Goal: Task Accomplishment & Management: Complete application form

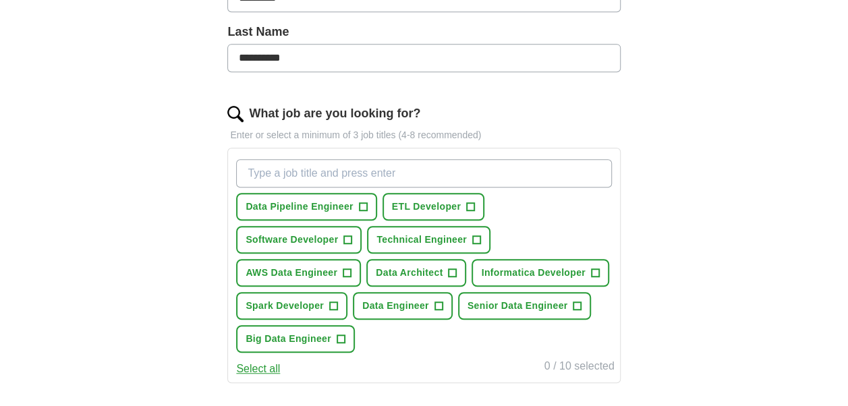
scroll to position [373, 0]
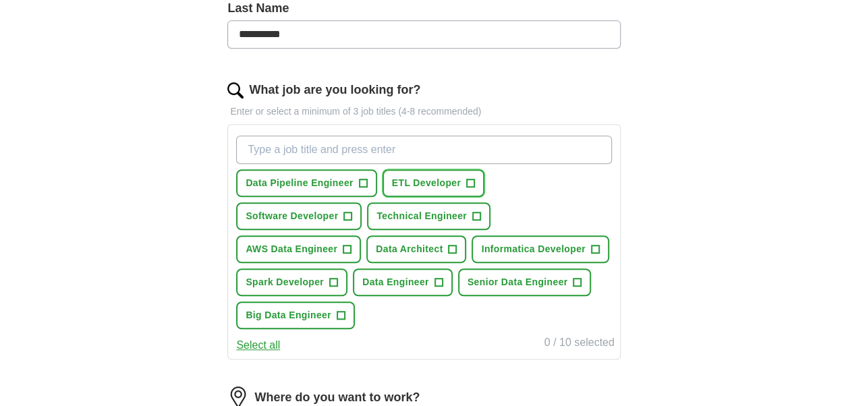
click at [409, 185] on span "ETL Developer" at bounding box center [426, 183] width 69 height 14
click at [278, 184] on span "Data Pipeline Engineer" at bounding box center [299, 183] width 107 height 14
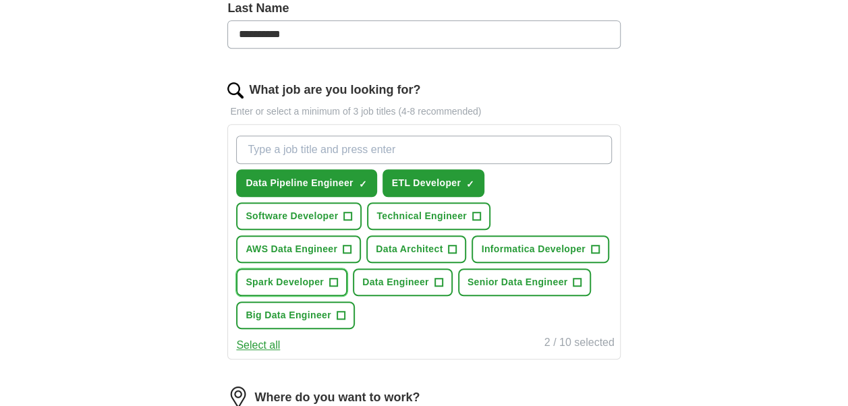
click at [301, 289] on button "Spark Developer +" at bounding box center [291, 283] width 111 height 28
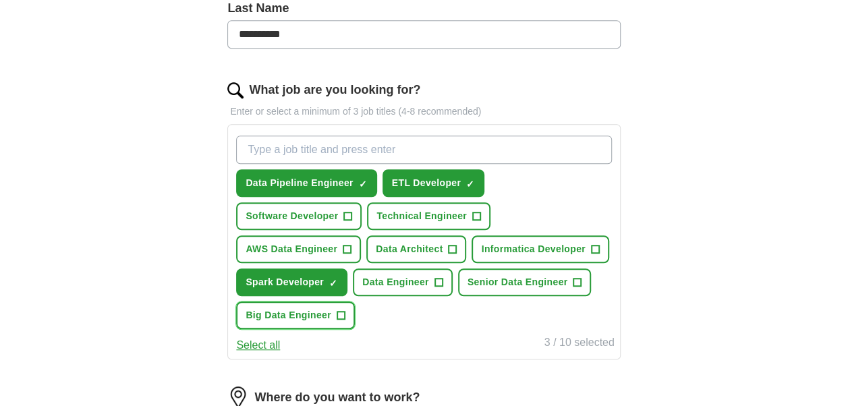
click at [299, 316] on span "Big Data Engineer" at bounding box center [289, 315] width 86 height 14
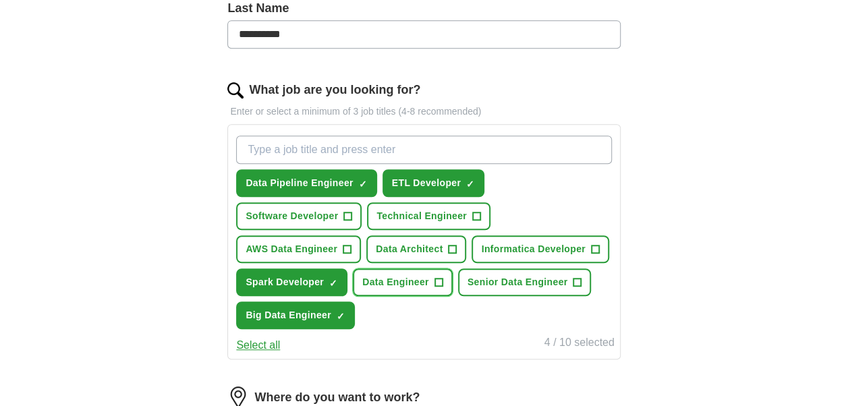
click at [424, 292] on button "Data Engineer +" at bounding box center [403, 283] width 100 height 28
click at [520, 242] on span "Informatica Developer" at bounding box center [533, 249] width 104 height 14
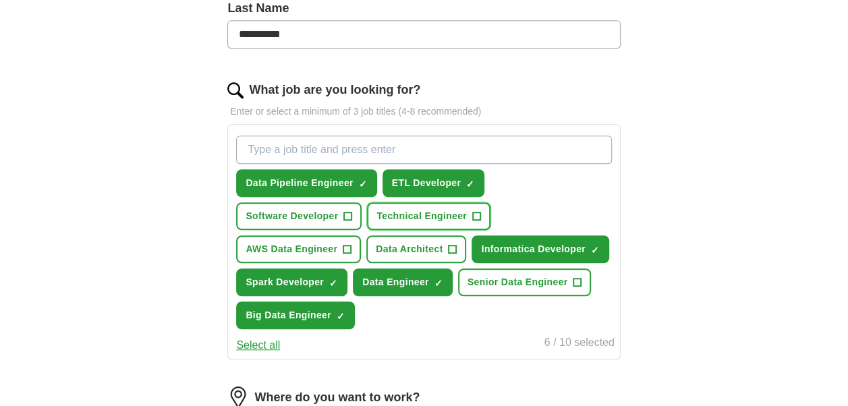
click at [424, 219] on span "Technical Engineer" at bounding box center [422, 216] width 90 height 14
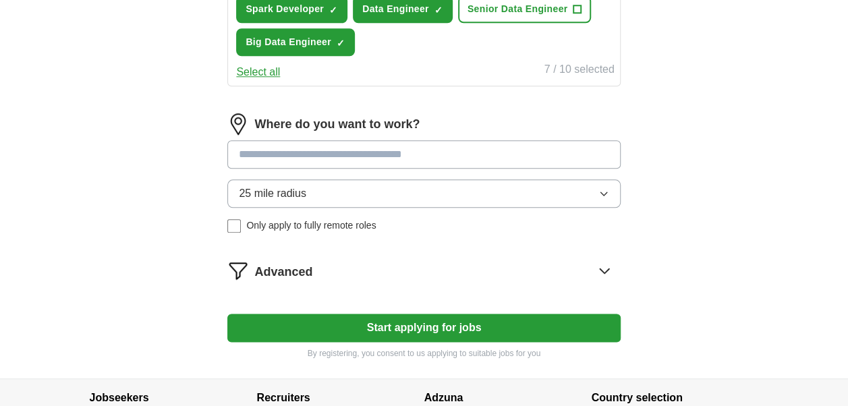
scroll to position [667, 0]
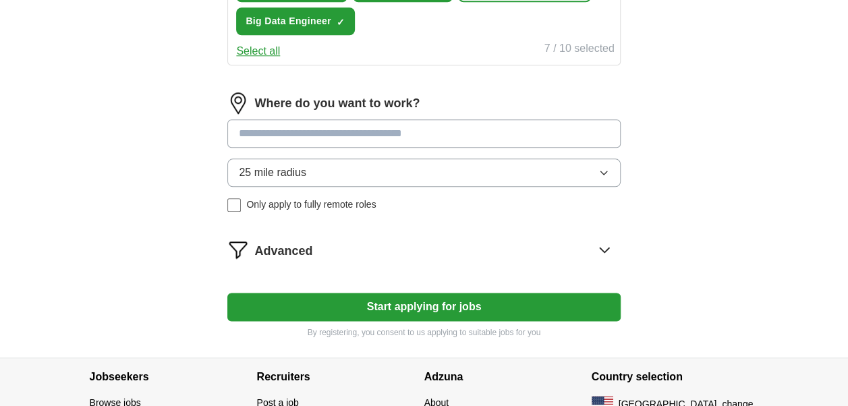
click at [418, 136] on input at bounding box center [423, 133] width 393 height 28
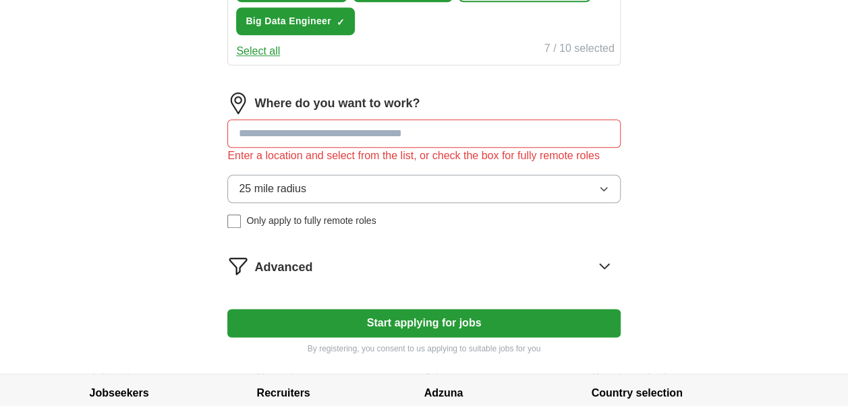
click at [409, 177] on button "25 mile radius" at bounding box center [423, 189] width 393 height 28
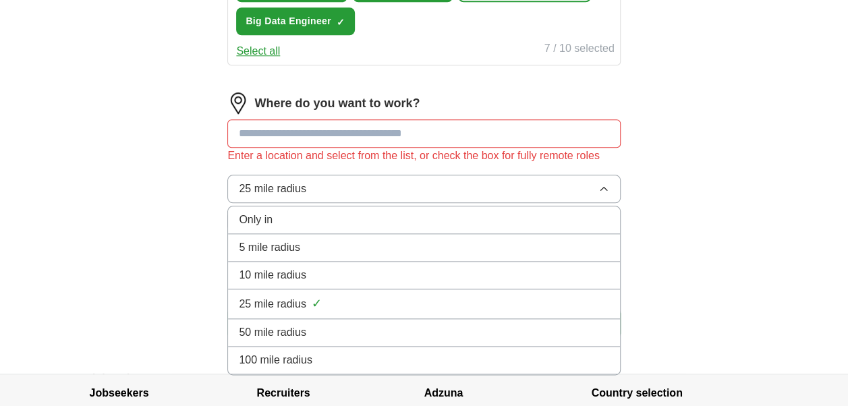
click at [409, 177] on button "25 mile radius" at bounding box center [423, 189] width 393 height 28
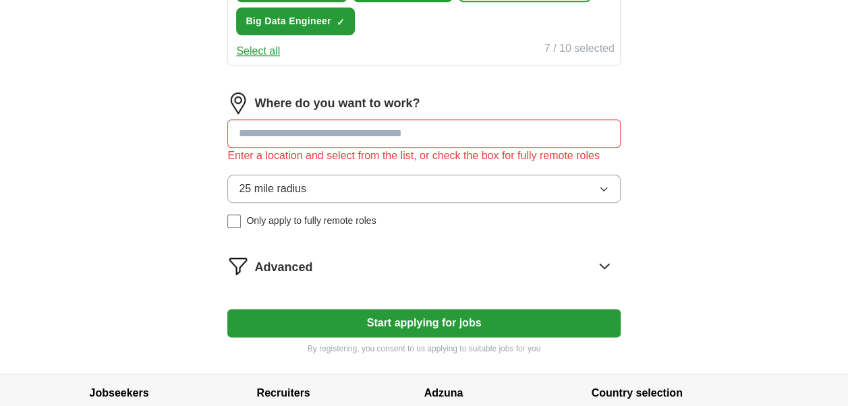
click at [409, 177] on button "25 mile radius" at bounding box center [423, 189] width 393 height 28
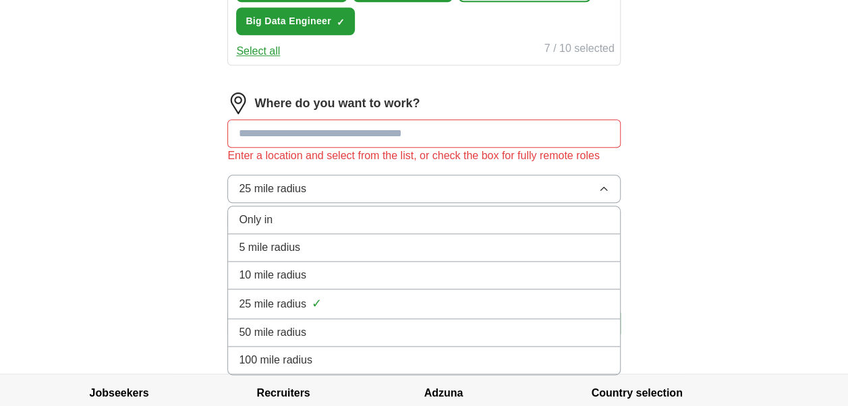
click at [321, 328] on div "50 mile radius" at bounding box center [424, 333] width 370 height 16
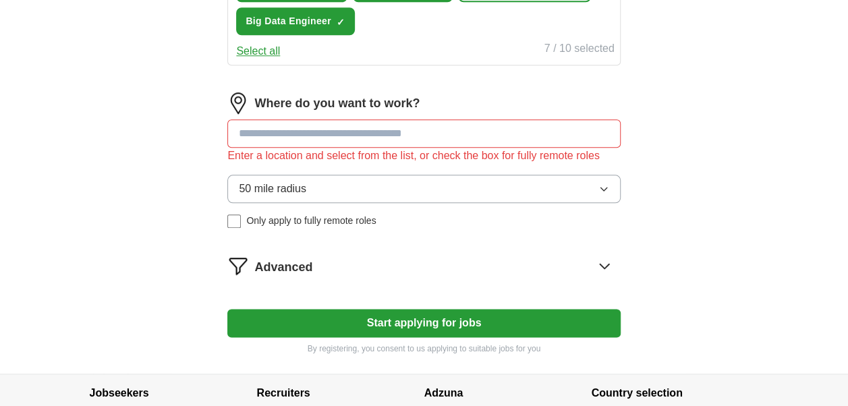
click at [360, 323] on button "Start applying for jobs" at bounding box center [423, 323] width 393 height 28
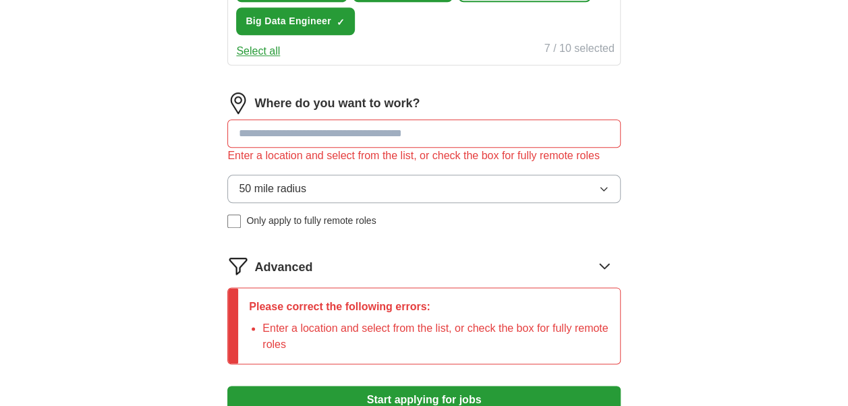
click at [416, 132] on input at bounding box center [423, 133] width 393 height 28
